Goal: Check status: Check status

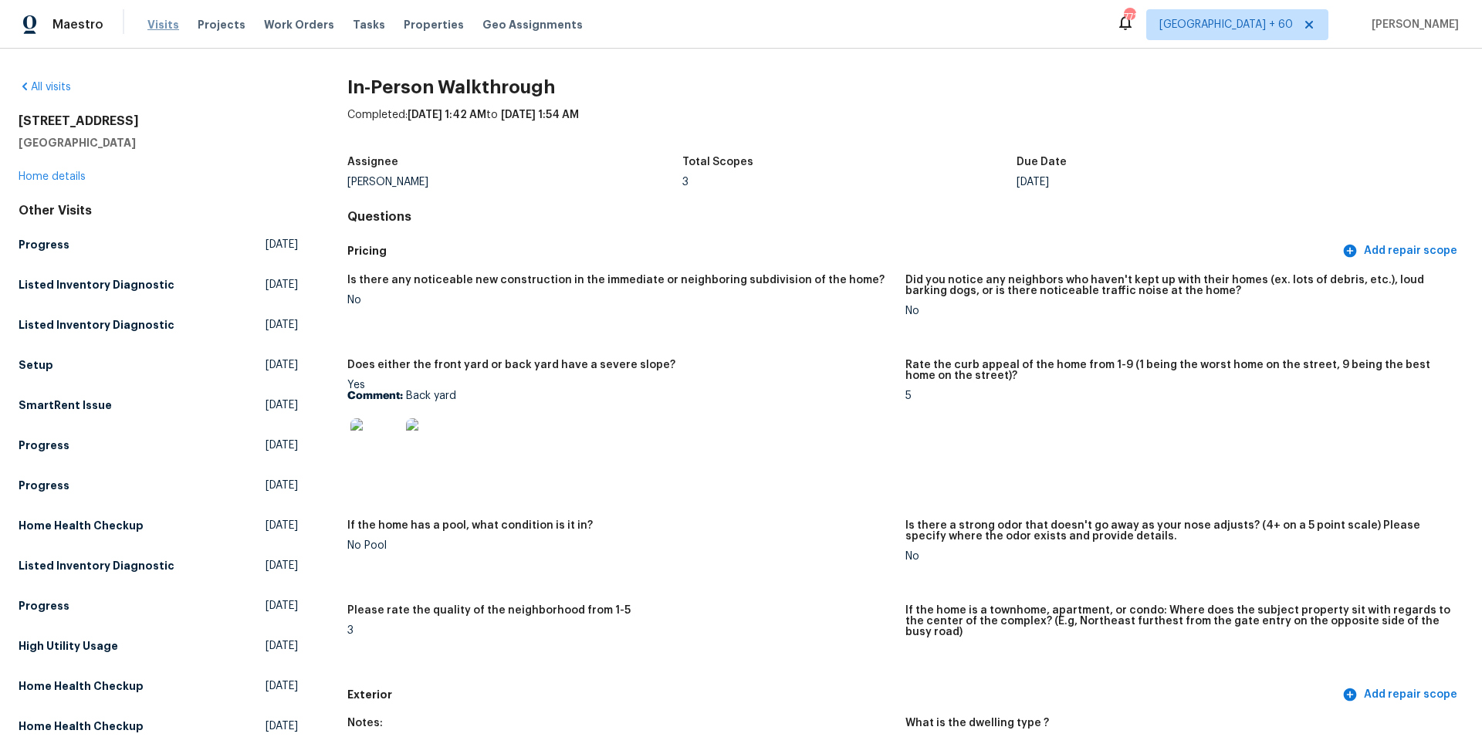
click at [151, 22] on span "Visits" at bounding box center [163, 24] width 32 height 15
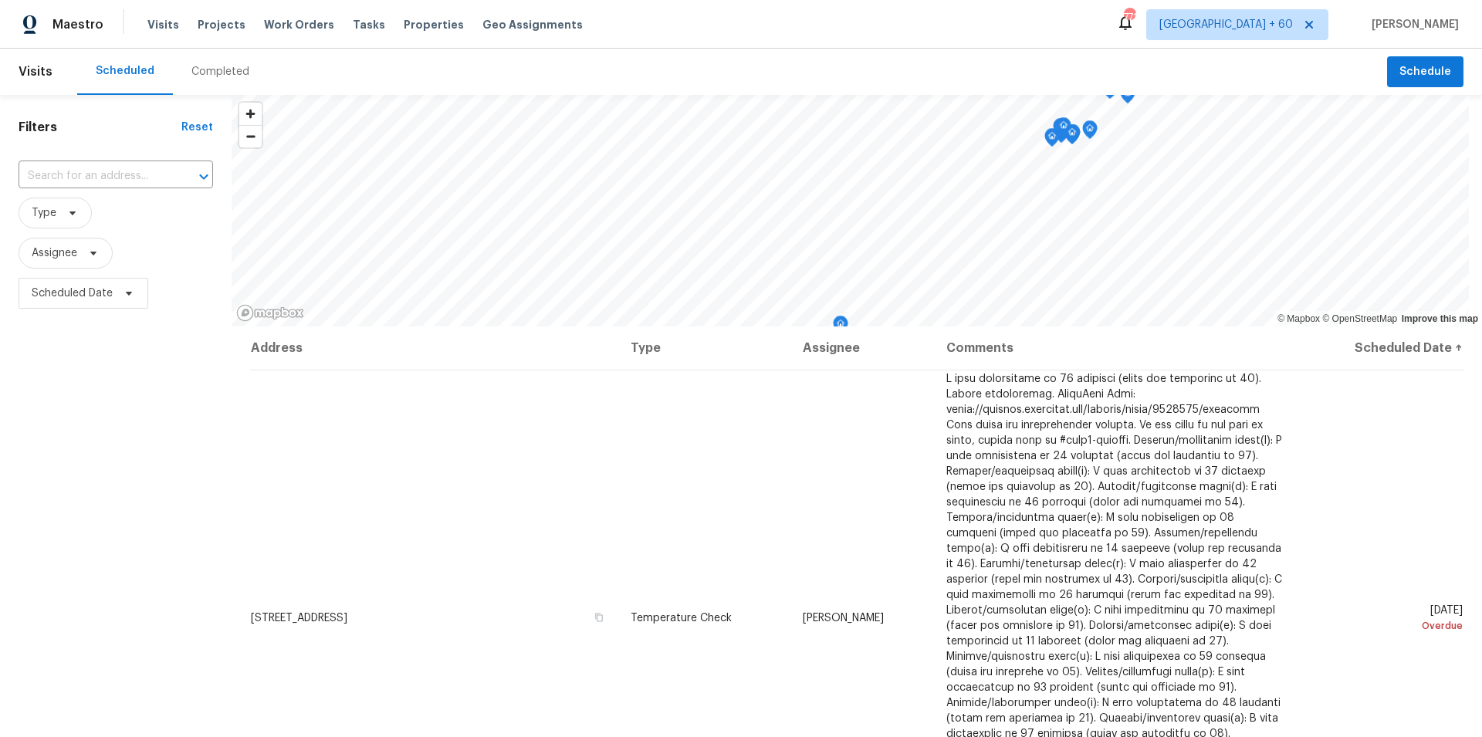
click at [229, 73] on div "Completed" at bounding box center [220, 71] width 58 height 15
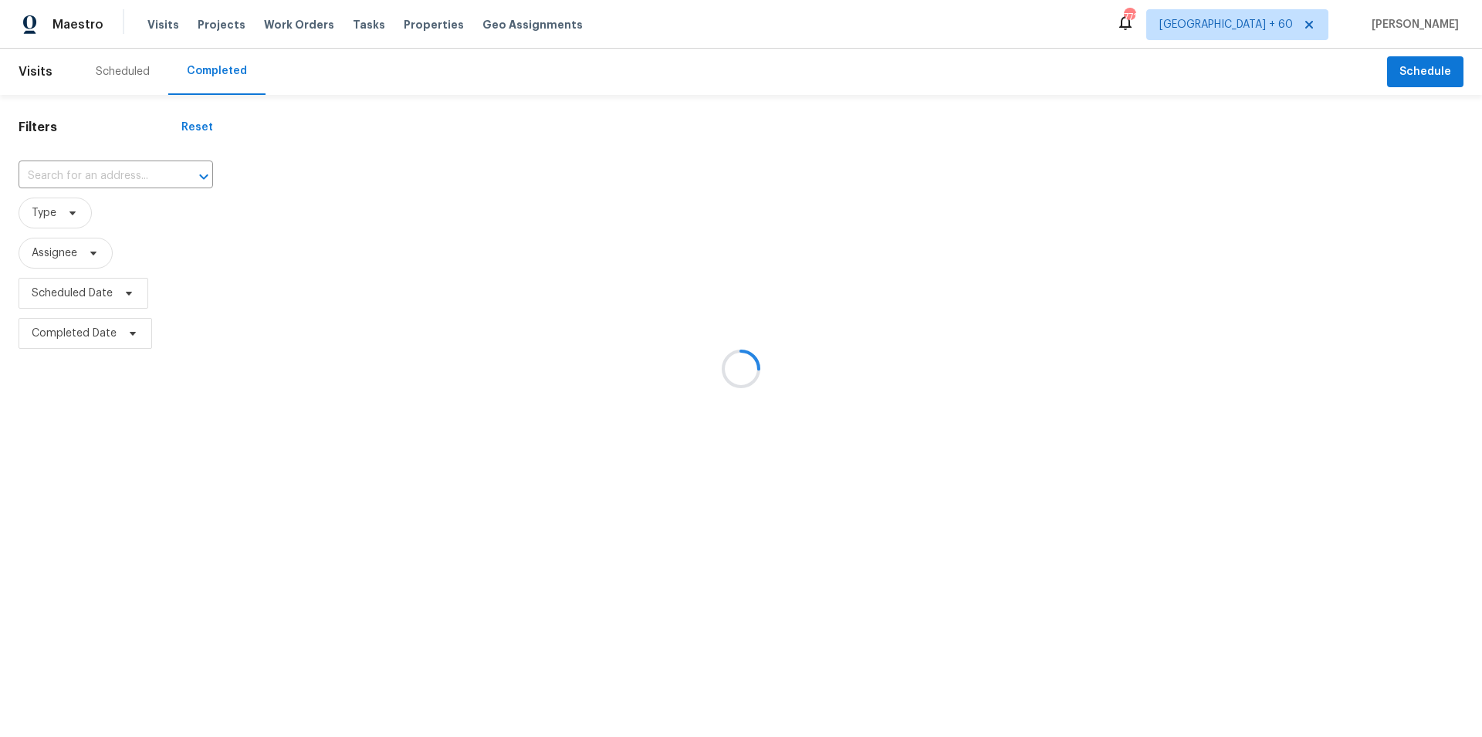
click at [65, 174] on div at bounding box center [741, 368] width 1482 height 737
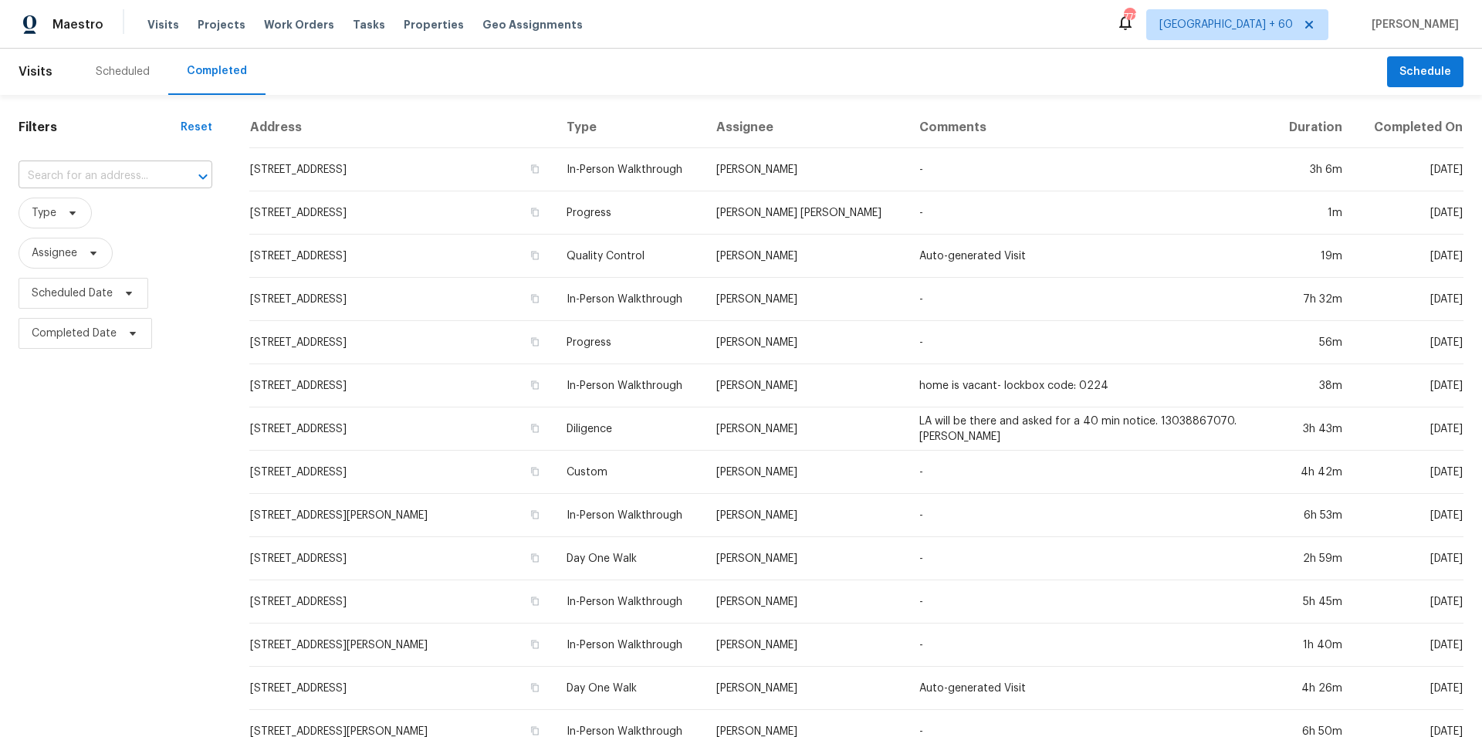
click at [38, 178] on input "text" at bounding box center [94, 176] width 151 height 24
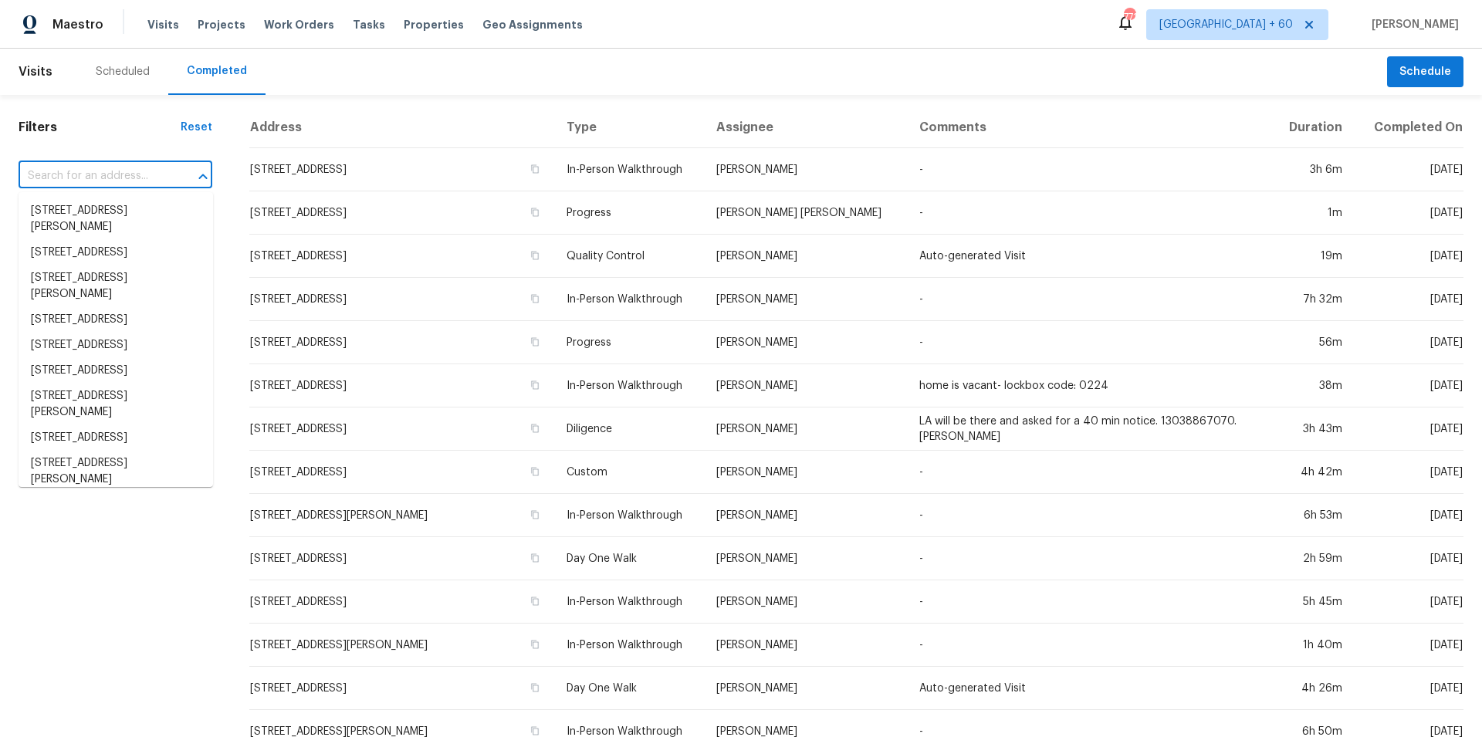
paste input "[STREET_ADDRESS][PERSON_NAME]"
type input "[STREET_ADDRESS][PERSON_NAME]"
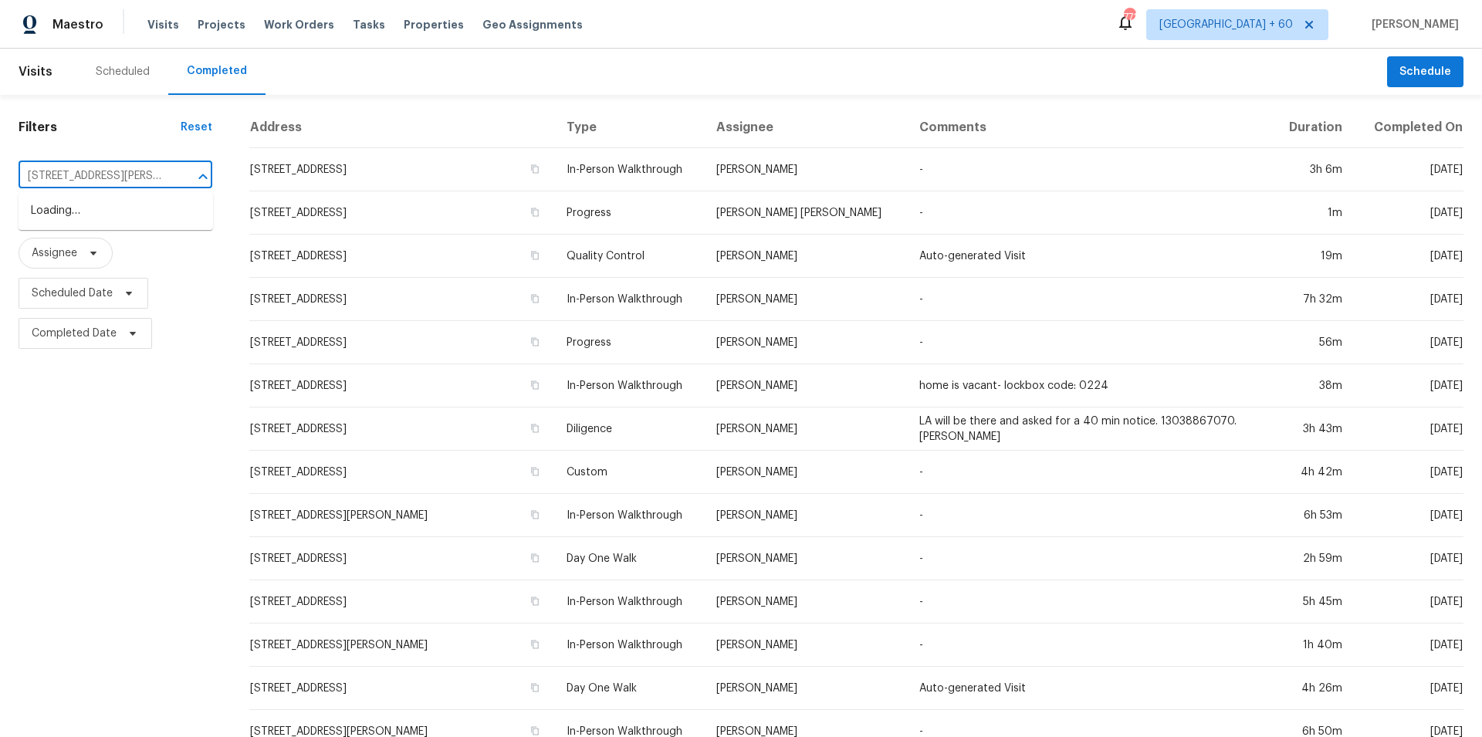
scroll to position [0, 49]
click at [80, 205] on li "[STREET_ADDRESS][PERSON_NAME]" at bounding box center [116, 219] width 195 height 42
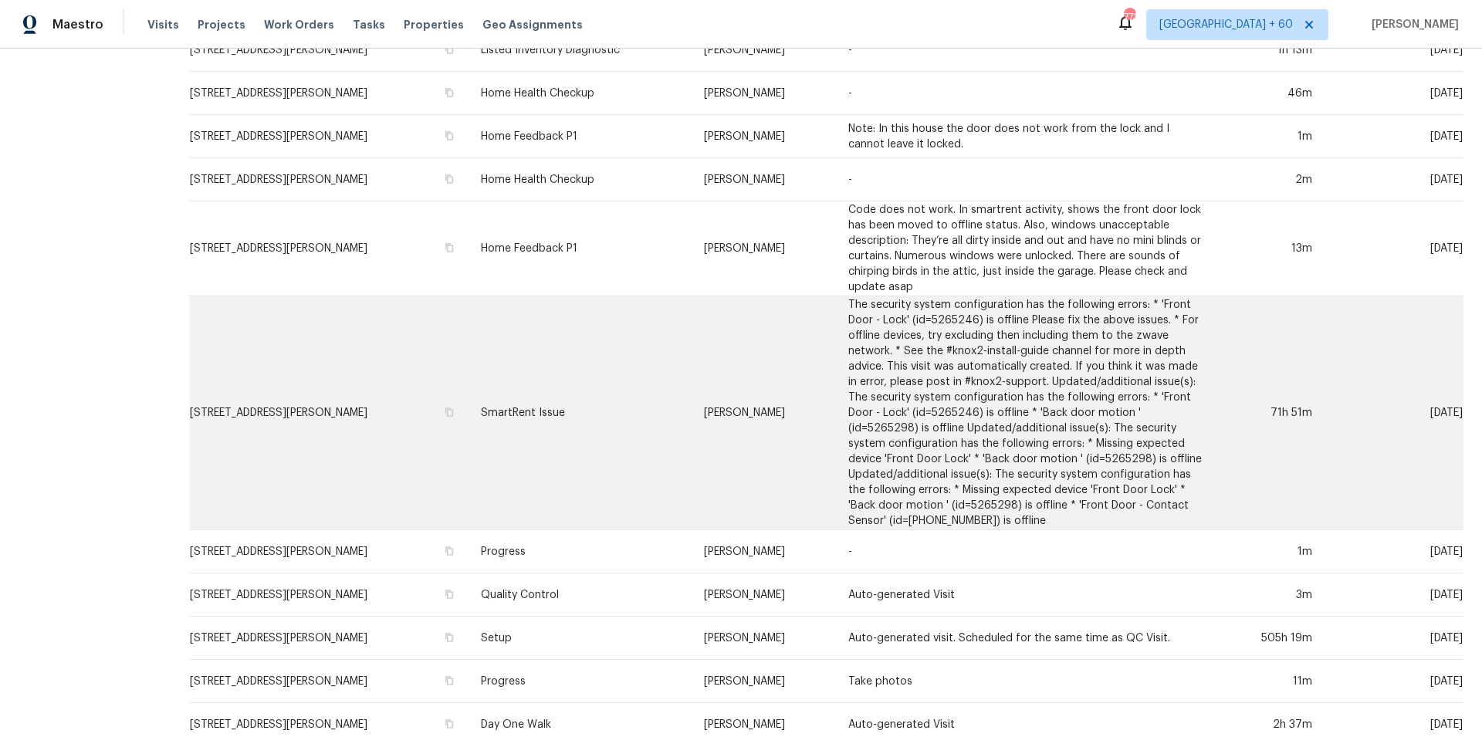
scroll to position [500, 0]
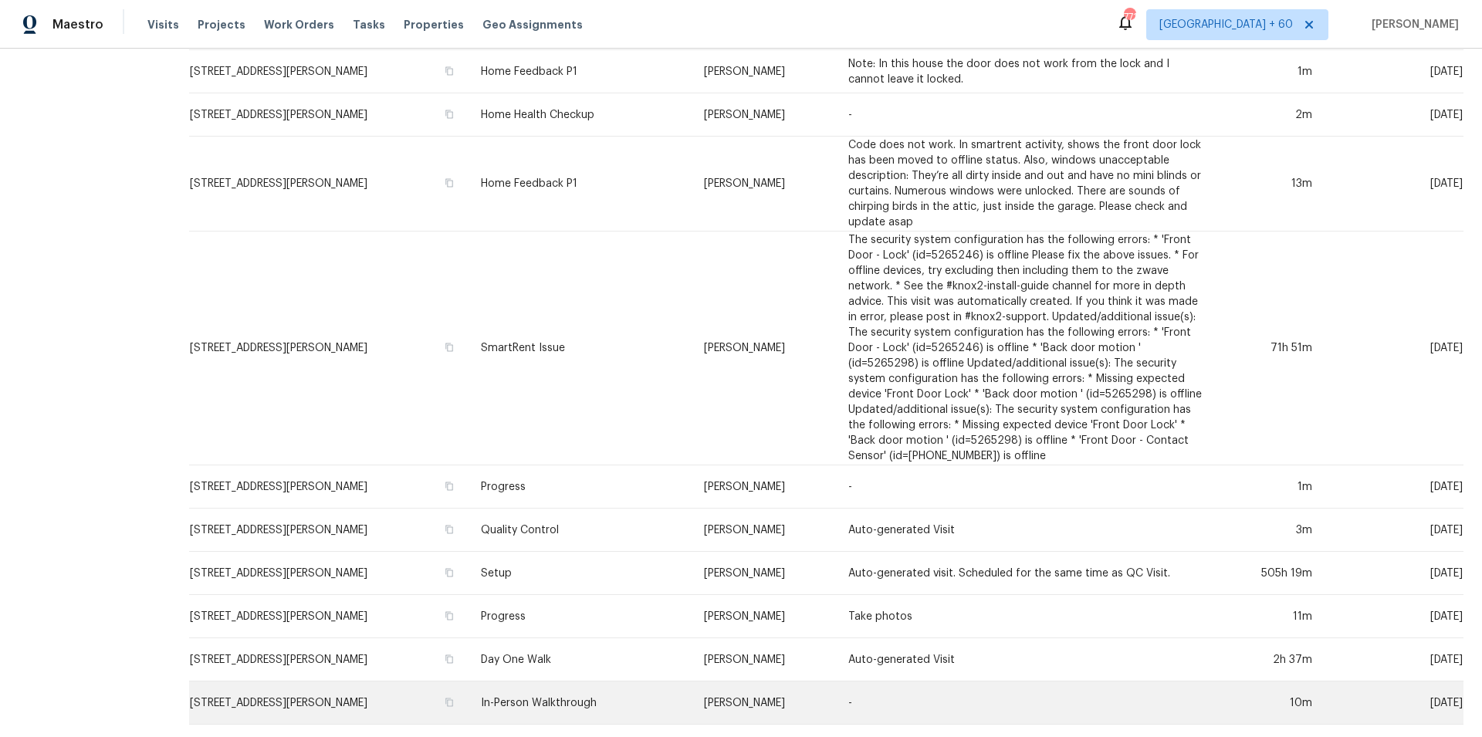
click at [578, 693] on td "In-Person Walkthrough" at bounding box center [580, 703] width 223 height 43
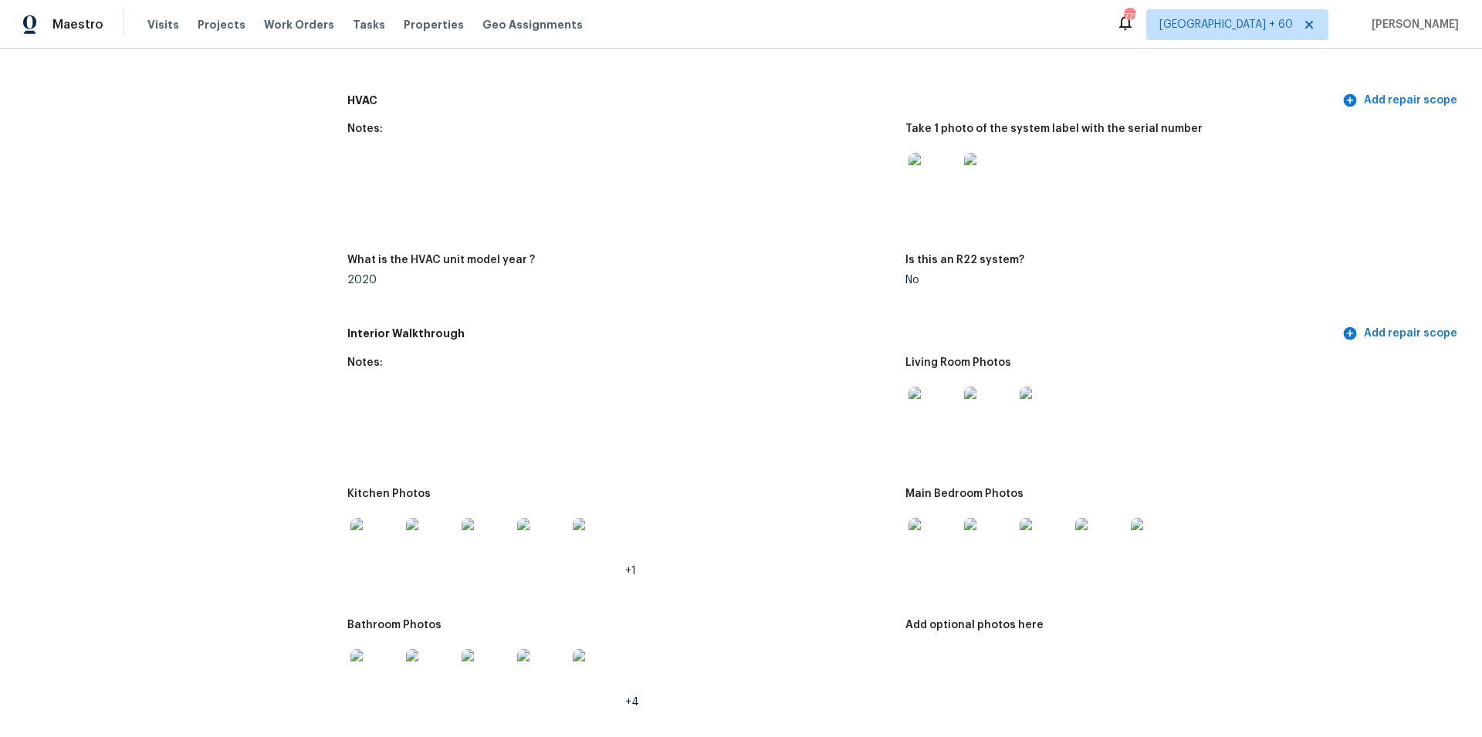
scroll to position [1232, 0]
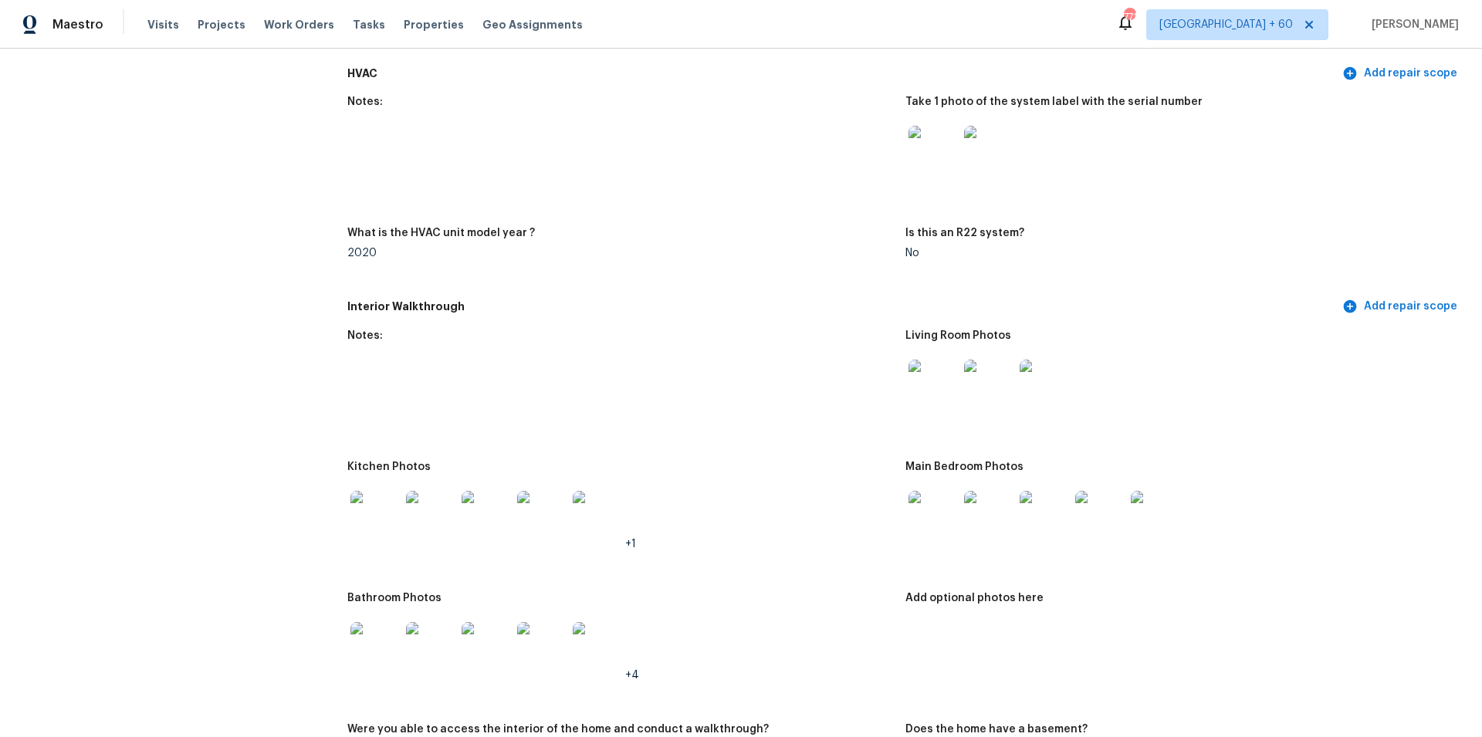
click at [929, 491] on img at bounding box center [933, 515] width 49 height 49
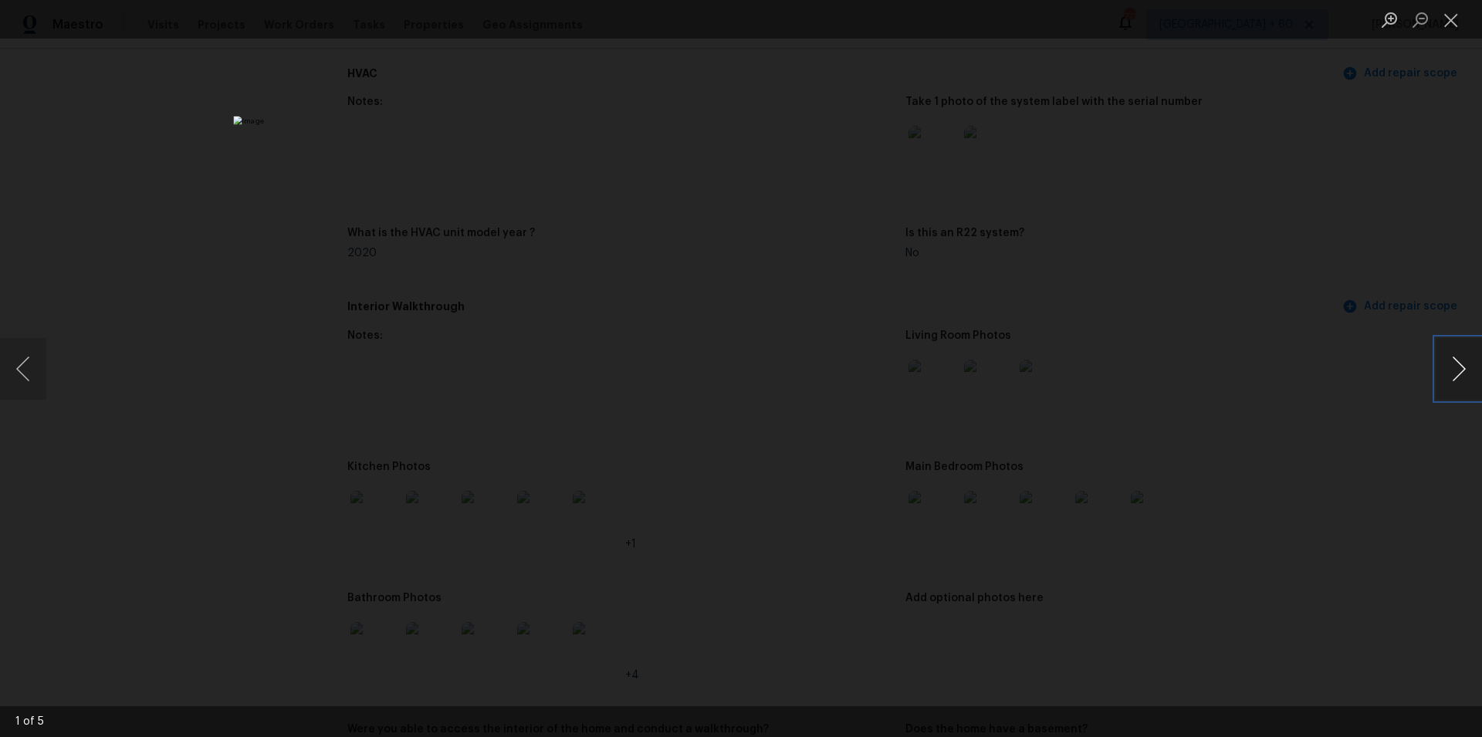
click at [1459, 359] on button "Next image" at bounding box center [1459, 369] width 46 height 62
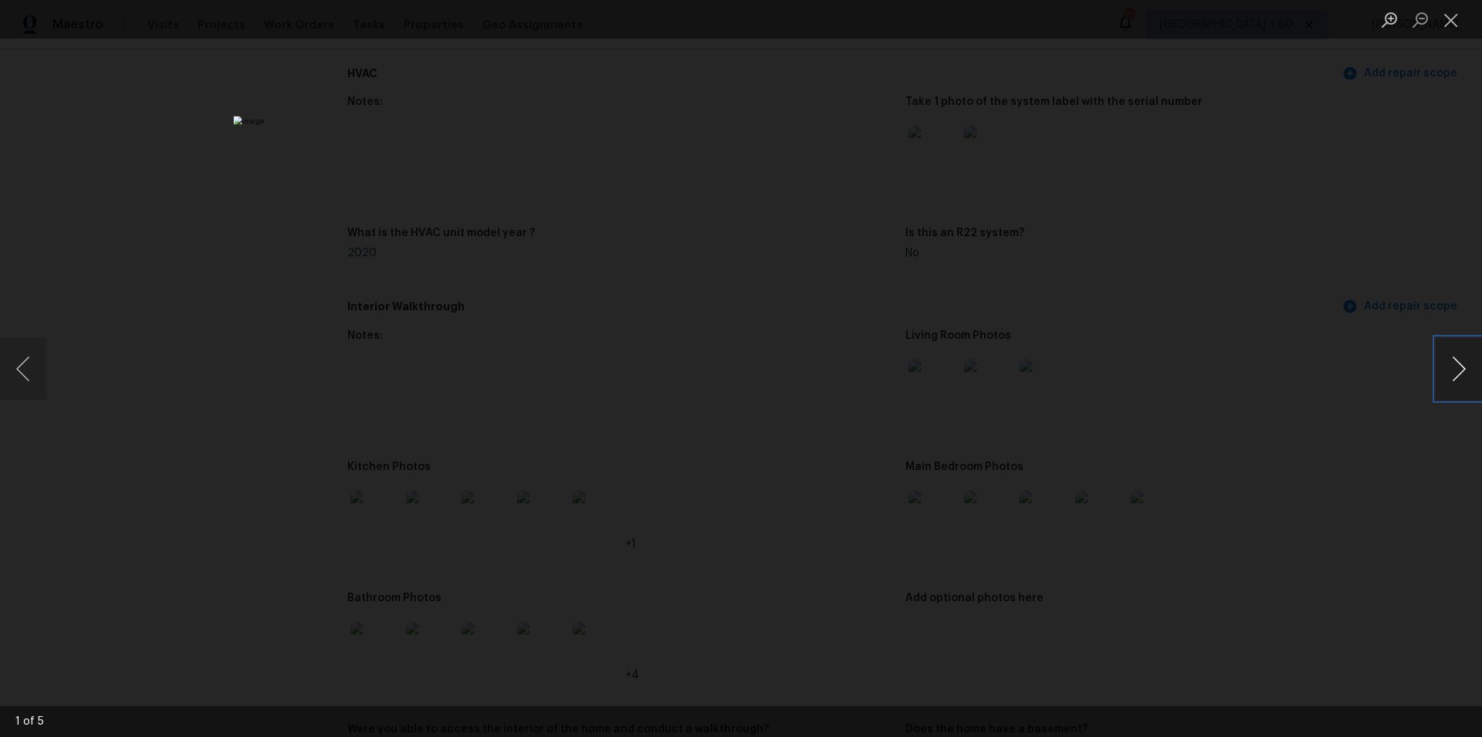
click at [1459, 359] on button "Next image" at bounding box center [1459, 369] width 46 height 62
click at [1452, 22] on button "Close lightbox" at bounding box center [1451, 19] width 31 height 27
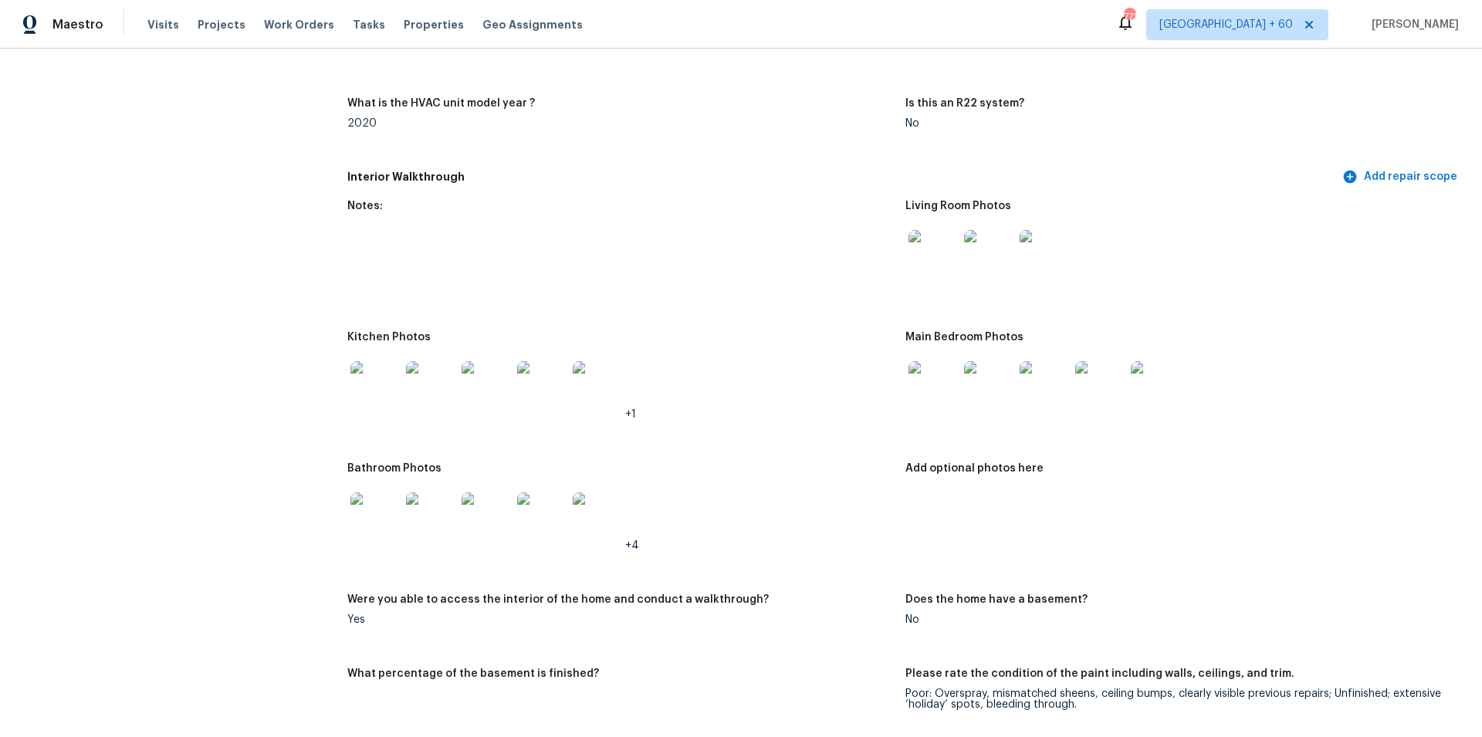
scroll to position [1621, 0]
